Goal: Book appointment/travel/reservation

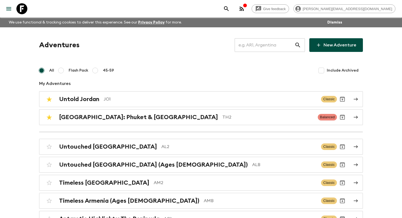
scroll to position [2277, 0]
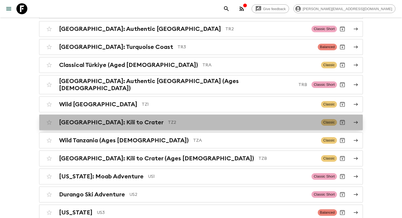
click at [179, 119] on p "TZ2" at bounding box center [242, 122] width 149 height 7
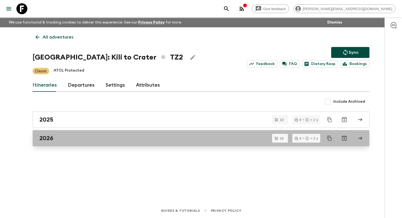
click at [93, 140] on div "2026" at bounding box center [195, 138] width 313 height 7
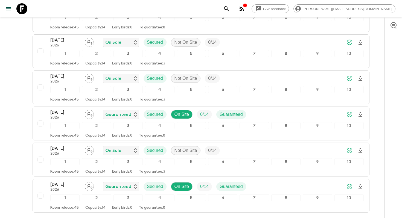
scroll to position [408, 0]
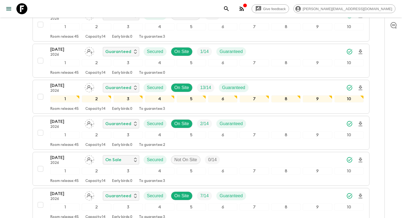
scroll to position [218, 0]
click at [61, 121] on p "[DATE]" at bounding box center [65, 121] width 30 height 7
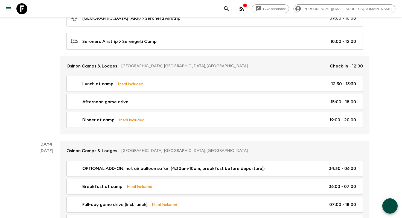
scroll to position [471, 0]
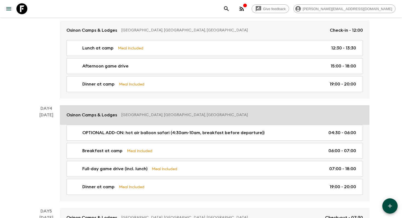
click at [120, 112] on div "Osinon Camps & Lodges [GEOGRAPHIC_DATA], [GEOGRAPHIC_DATA], [GEOGRAPHIC_DATA]" at bounding box center [214, 115] width 297 height 7
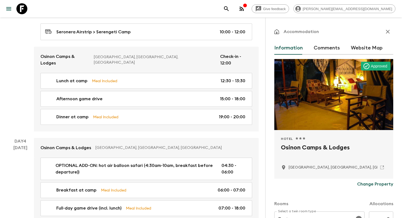
click at [321, 147] on h2 "Osinon Camps & Lodges" at bounding box center [334, 152] width 106 height 18
copy div "Osinon Camps & Lodges"
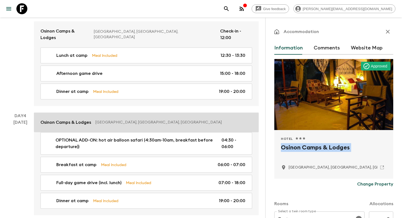
scroll to position [521, 0]
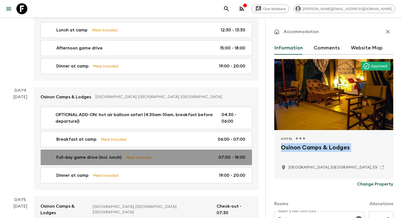
click at [82, 150] on link "Full-day game drive (incl. lunch) Meal Included 07:00 - 18:00" at bounding box center [146, 158] width 212 height 16
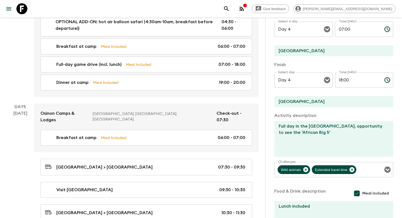
scroll to position [651, 0]
